Goal: Register for event/course

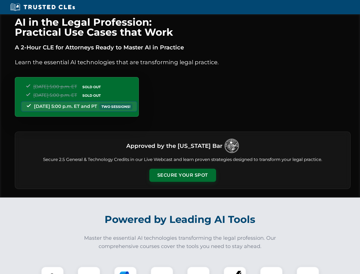
click at [183, 175] on button "Secure Your Spot" at bounding box center [182, 175] width 67 height 13
click at [52, 270] on img at bounding box center [52, 278] width 17 height 17
